Goal: Transaction & Acquisition: Purchase product/service

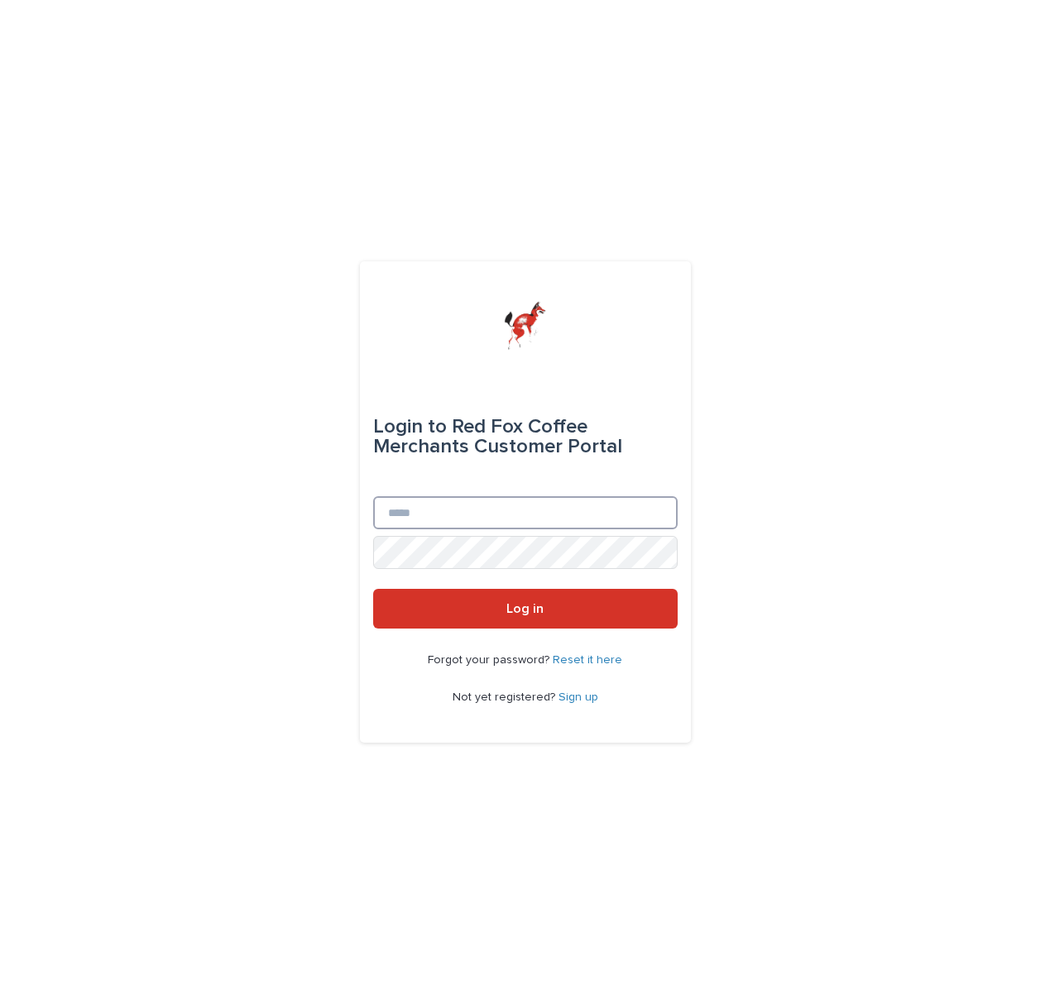
type input "**********"
click at [524, 610] on button "Log in" at bounding box center [525, 609] width 304 height 40
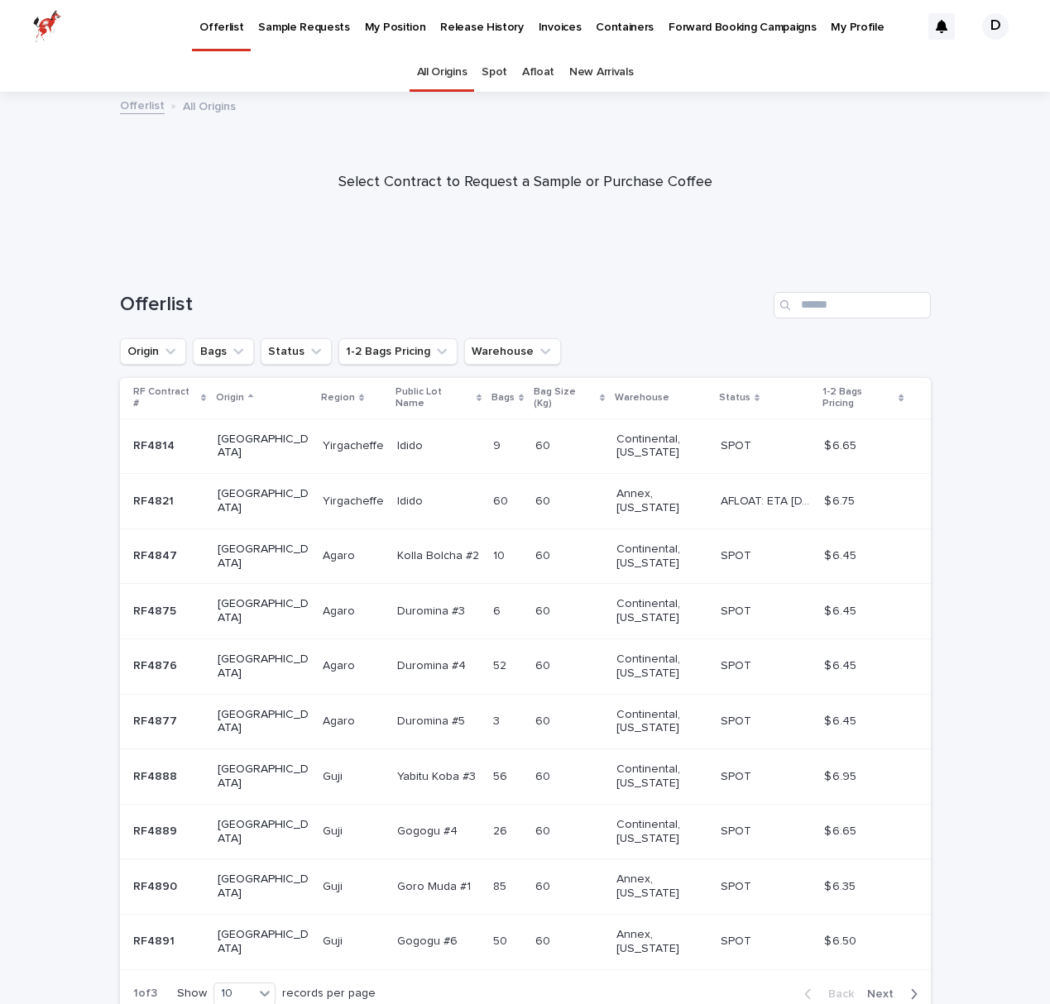
click at [539, 19] on p "Invoices" at bounding box center [560, 17] width 43 height 35
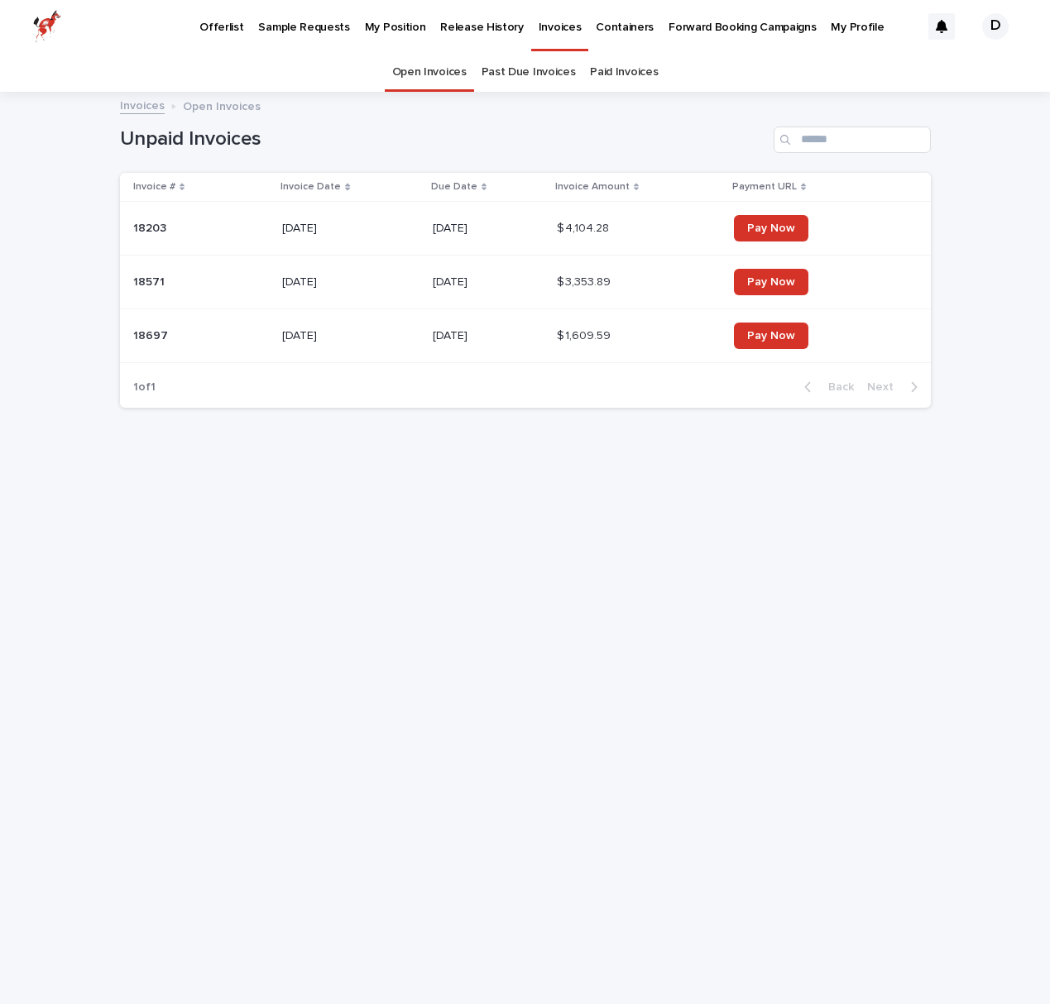
click at [786, 290] on link "Pay Now" at bounding box center [771, 282] width 74 height 26
